Goal: Task Accomplishment & Management: Complete application form

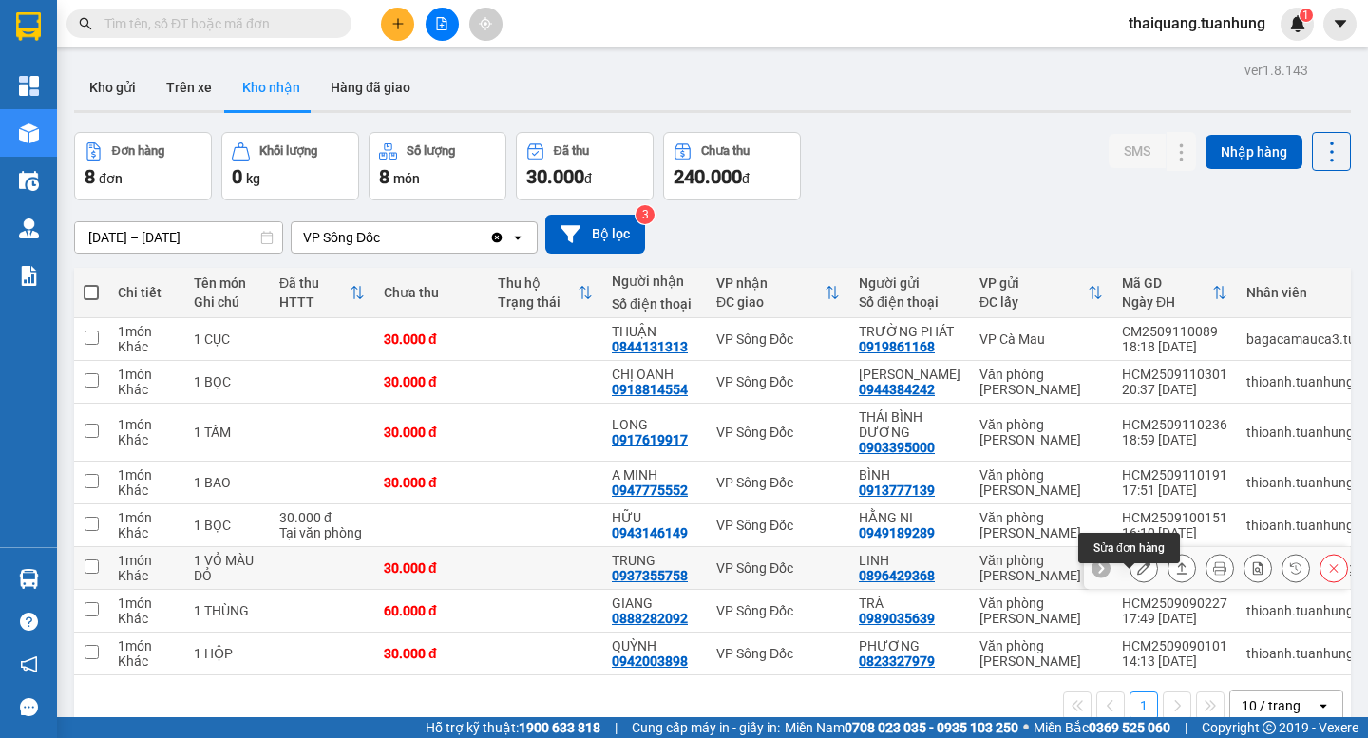
click at [1131, 585] on button at bounding box center [1144, 568] width 27 height 33
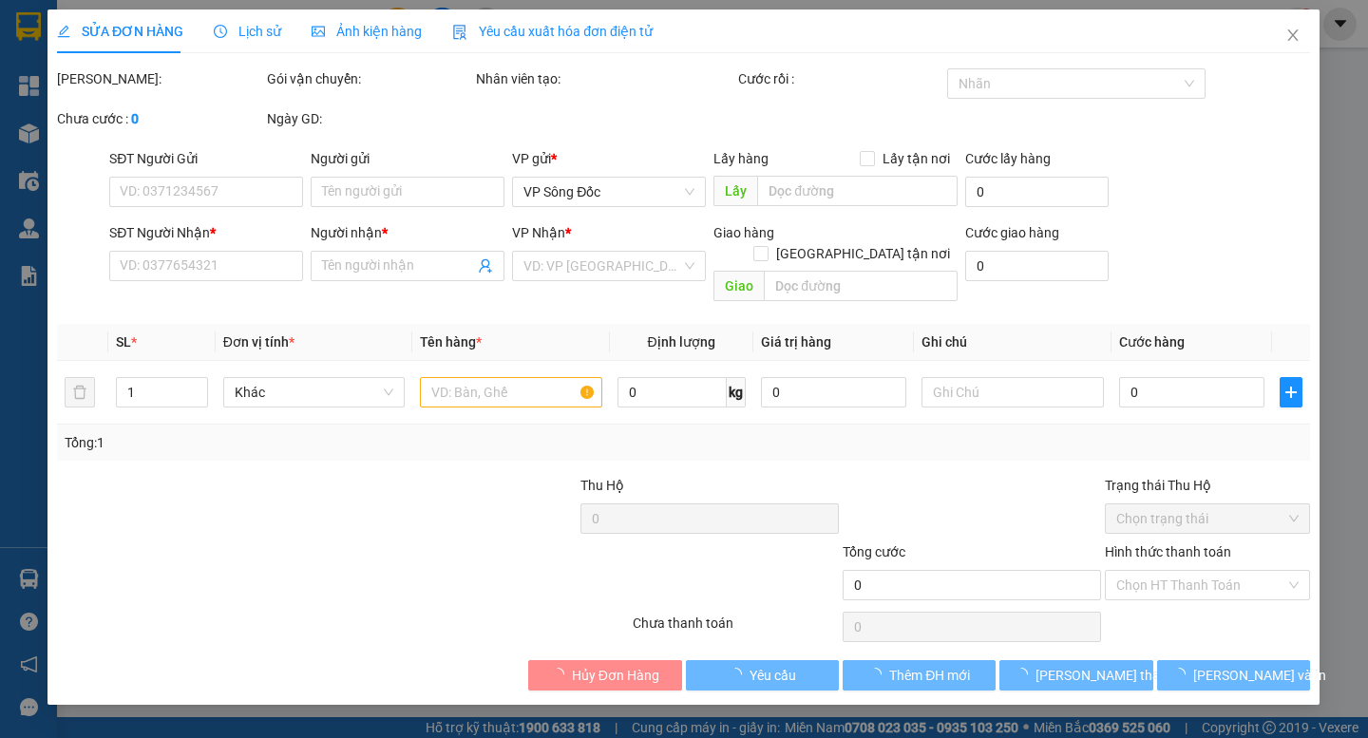
type input "0896429368"
type input "LINH"
type input "0937355758"
type input "TRUNG"
type input "30.000"
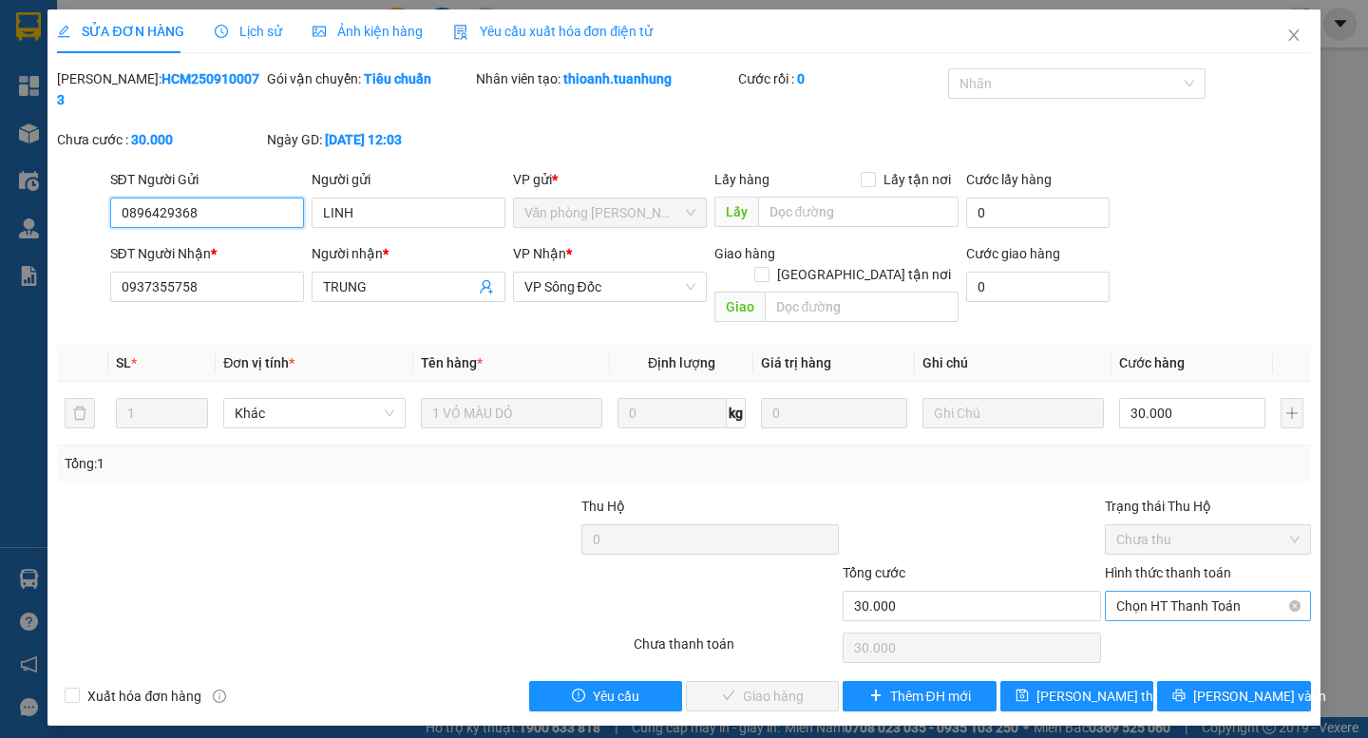
click at [1191, 592] on span "Chọn HT Thanh Toán" at bounding box center [1207, 606] width 183 height 29
click at [1183, 611] on div "Tại văn phòng" at bounding box center [1207, 602] width 183 height 21
type input "0"
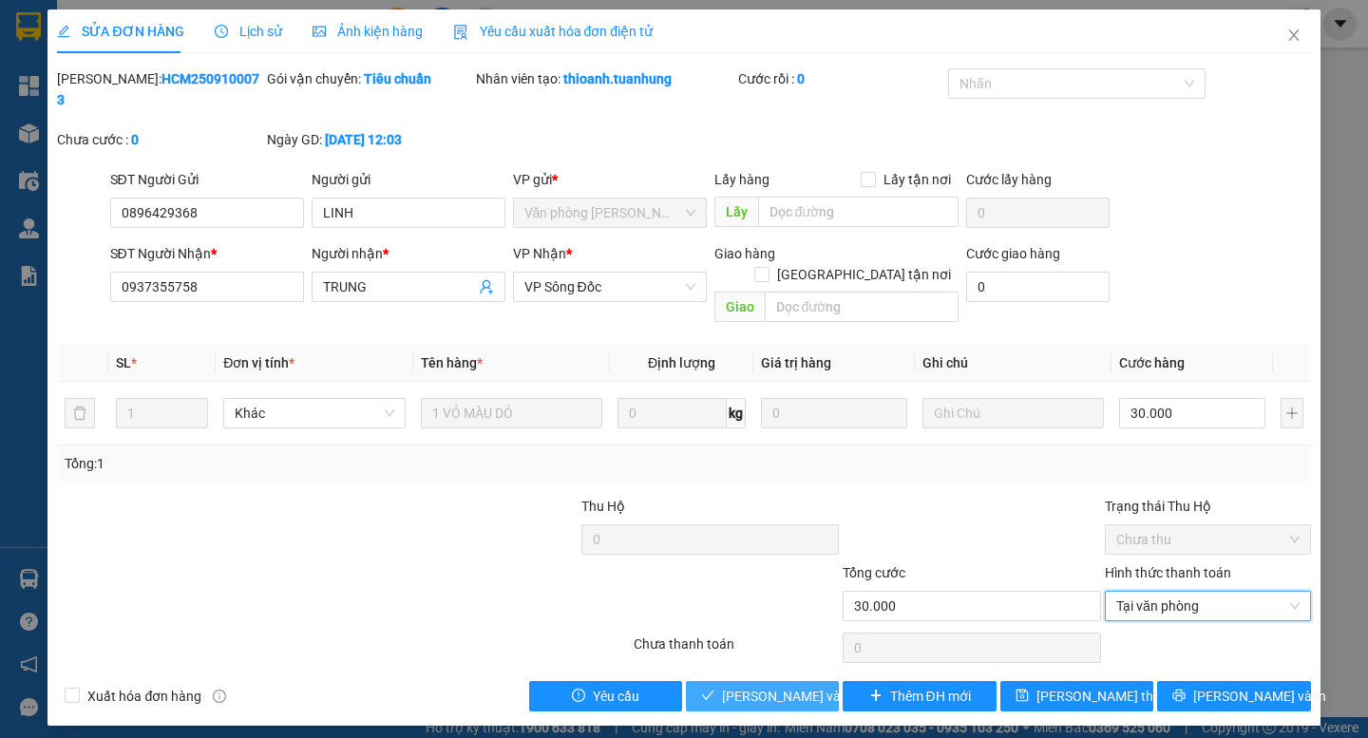
click at [751, 686] on span "[PERSON_NAME] và Giao hàng" at bounding box center [813, 696] width 182 height 21
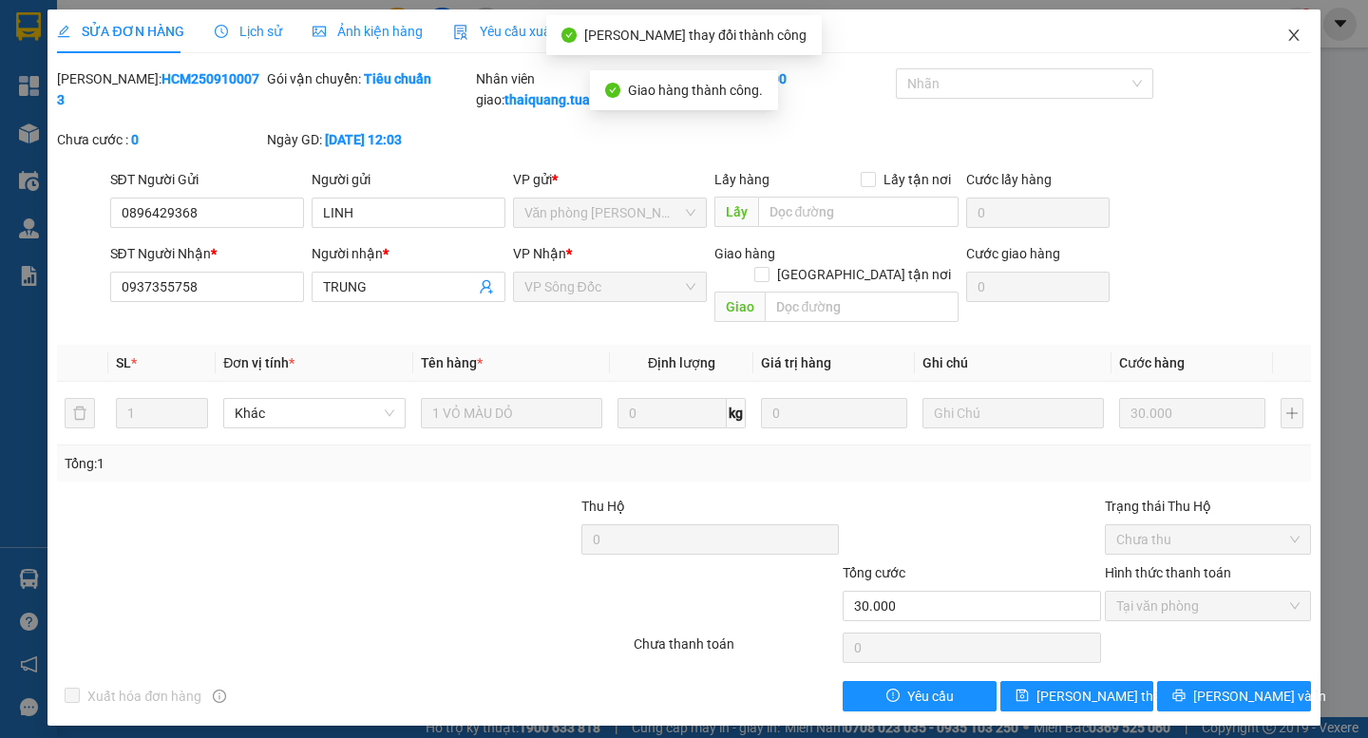
click at [1295, 32] on icon "close" at bounding box center [1293, 35] width 15 height 15
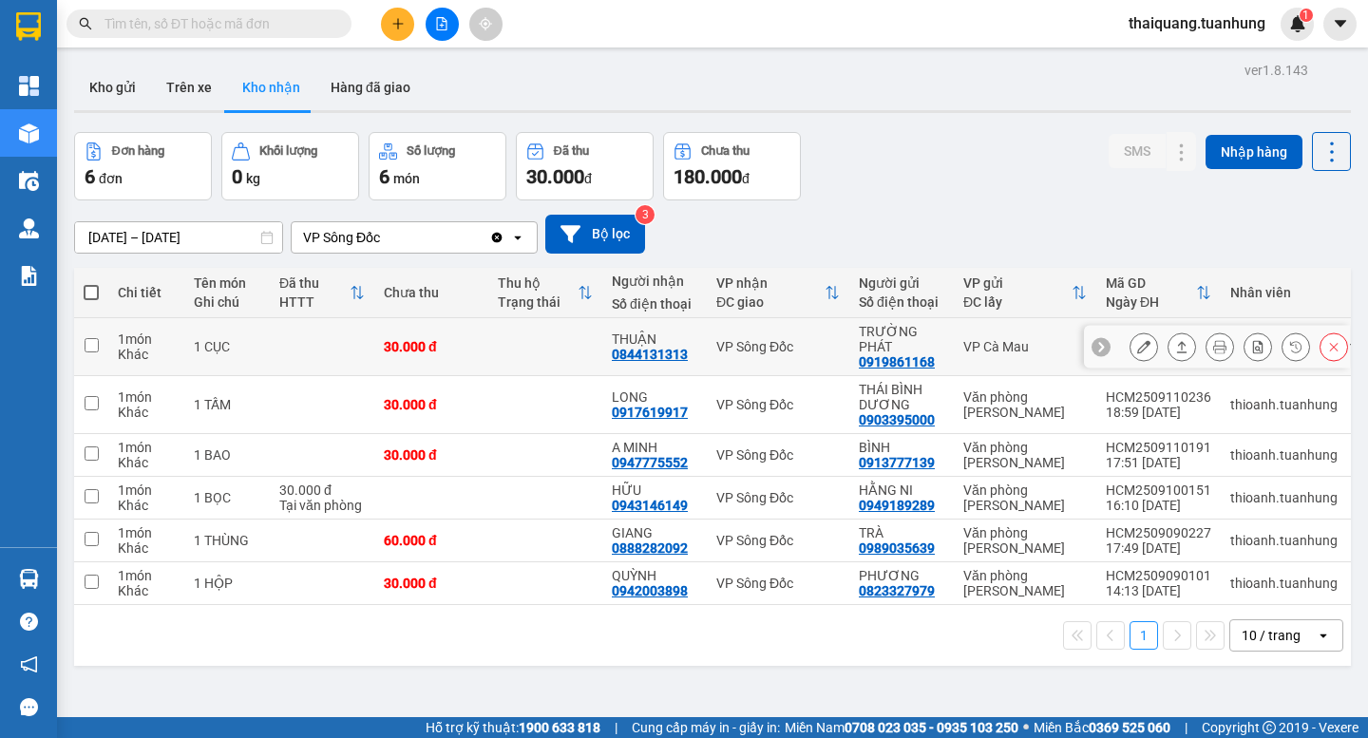
click at [1137, 343] on icon at bounding box center [1143, 346] width 13 height 13
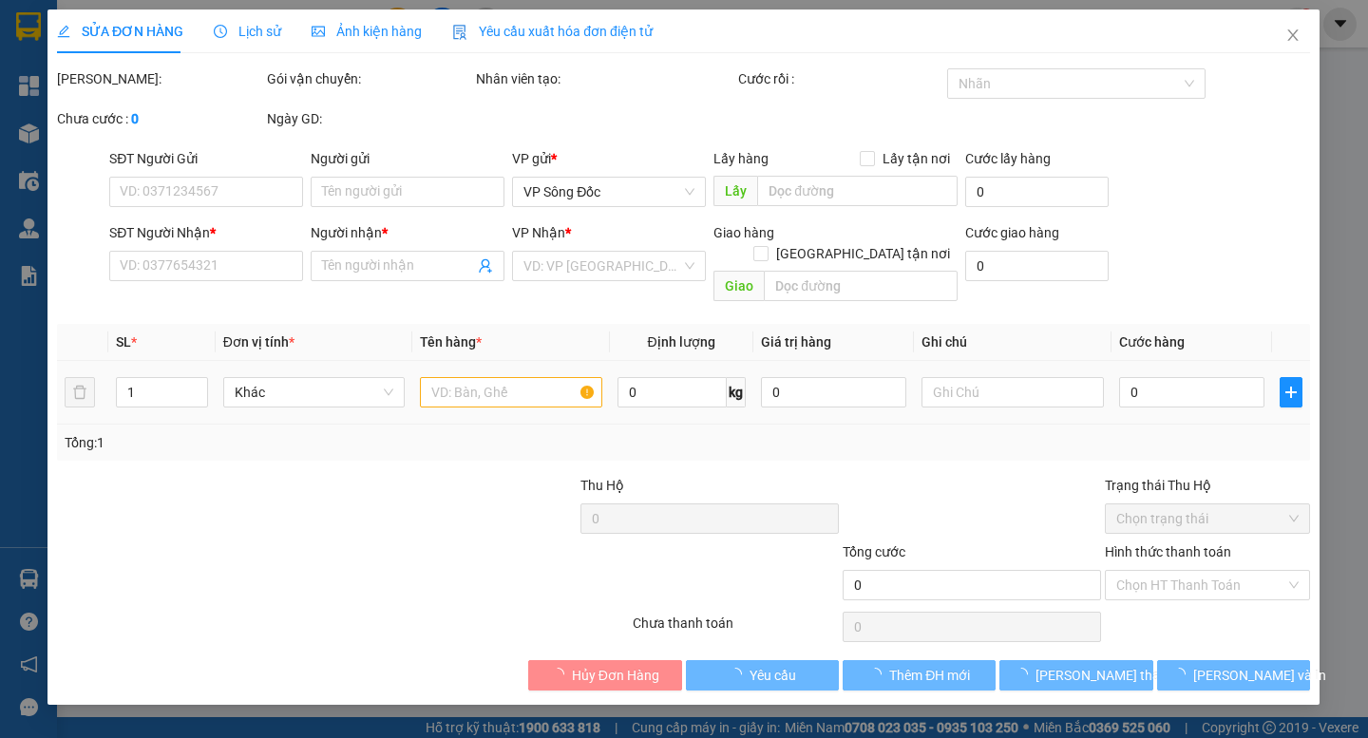
type input "0919861168"
type input "TRƯỜNG PHÁT"
type input "0844131313"
type input "THUẬN"
type input "30.000"
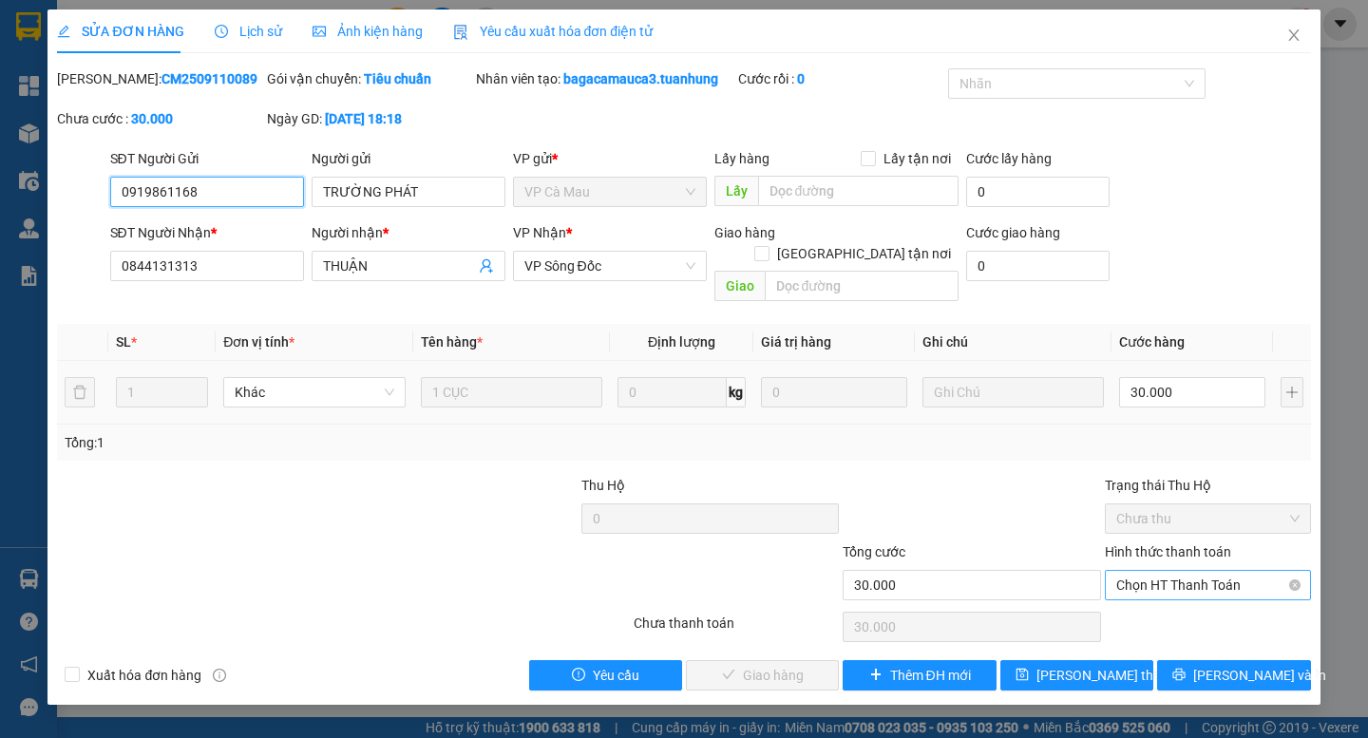
click at [1178, 571] on span "Chọn HT Thanh Toán" at bounding box center [1207, 585] width 183 height 29
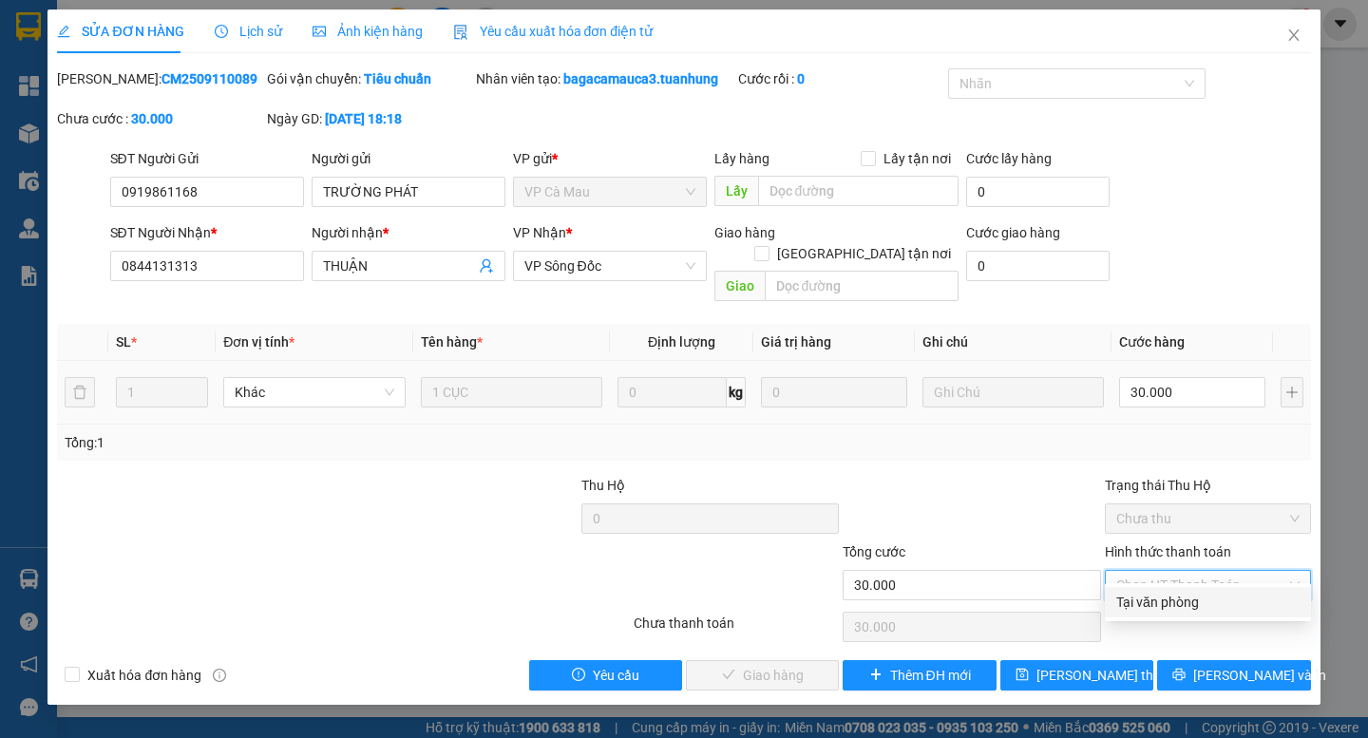
click at [1148, 612] on div "Tại văn phòng" at bounding box center [1207, 602] width 183 height 21
type input "0"
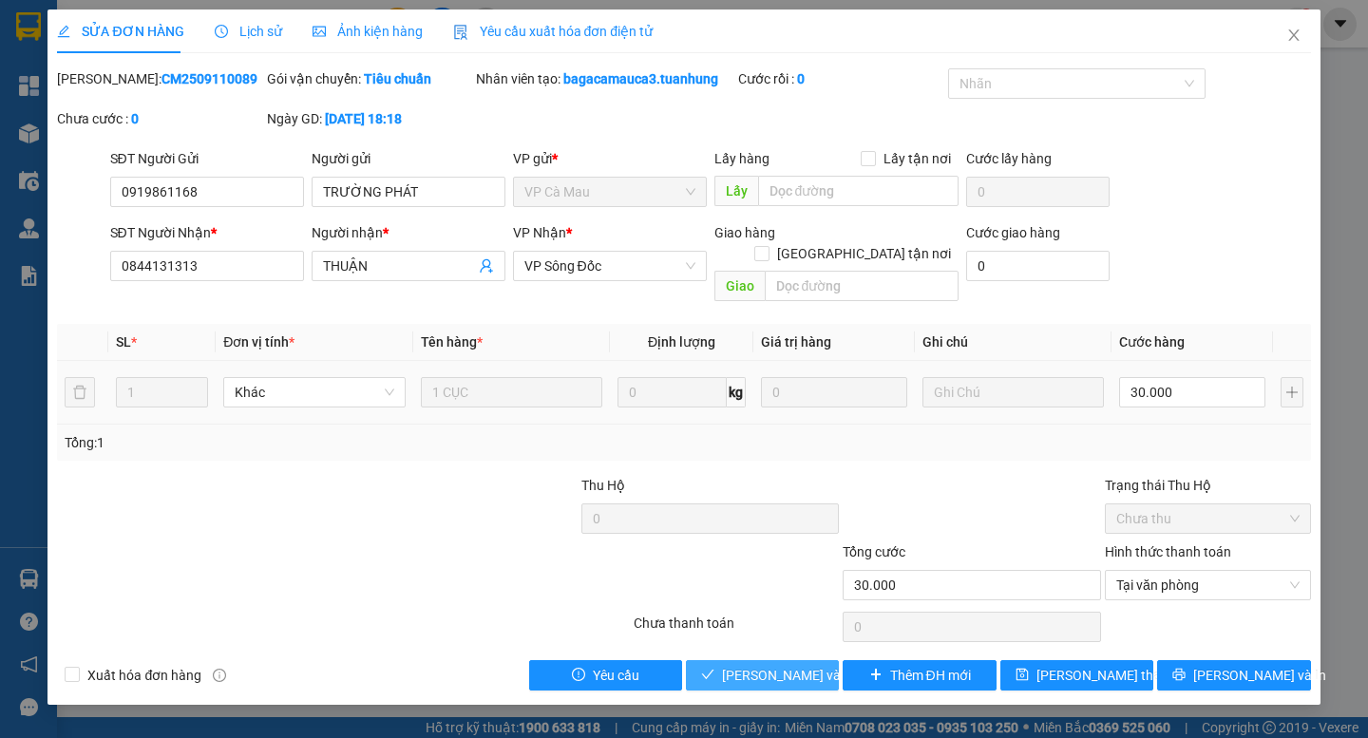
click at [769, 665] on span "[PERSON_NAME] và Giao hàng" at bounding box center [813, 675] width 182 height 21
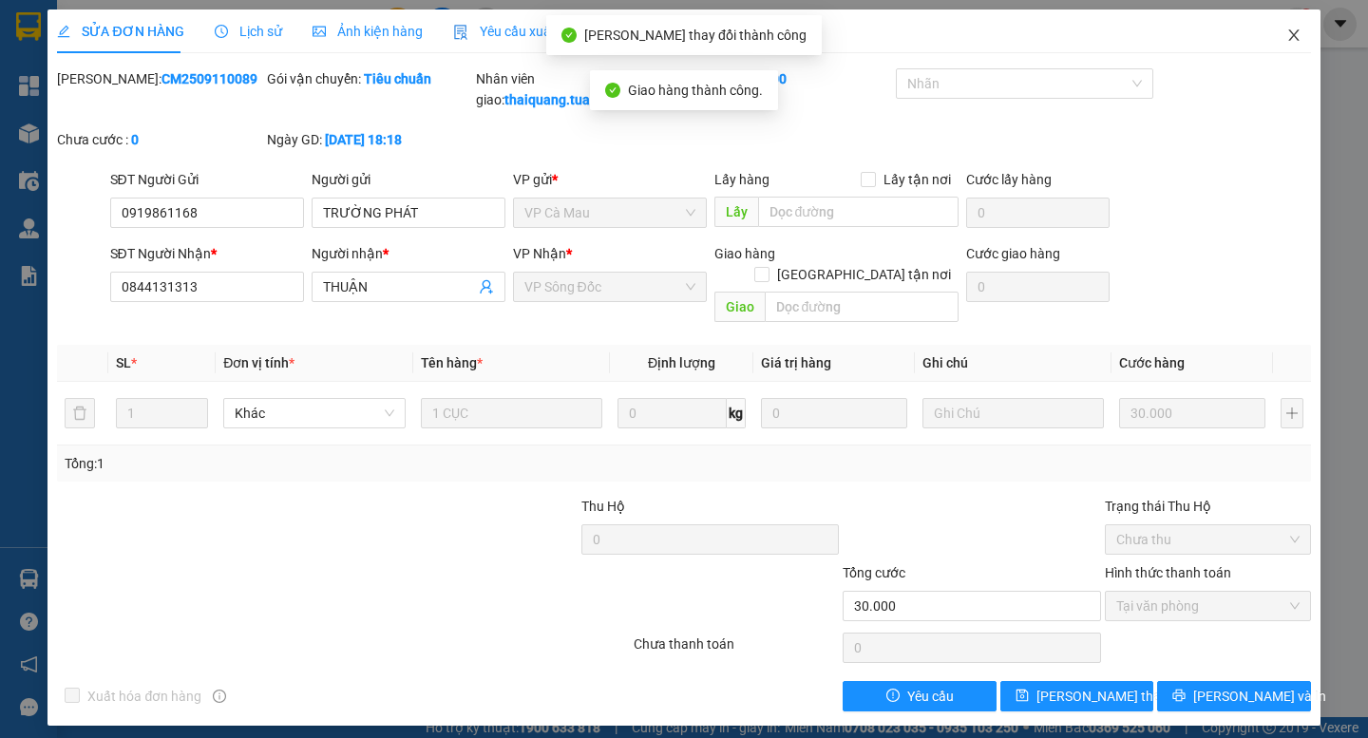
click at [1293, 33] on icon "close" at bounding box center [1293, 35] width 15 height 15
